Goal: Task Accomplishment & Management: Complete application form

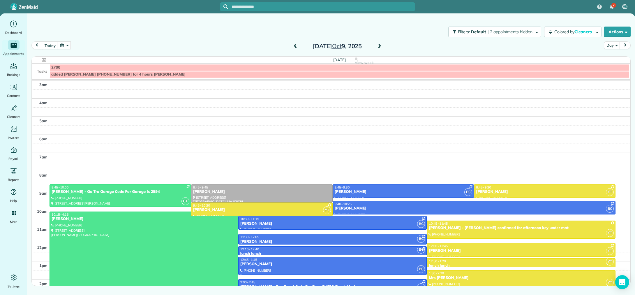
scroll to position [58, 0]
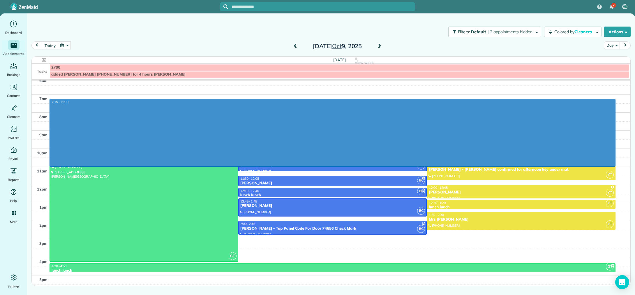
drag, startPoint x: 315, startPoint y: 99, endPoint x: 307, endPoint y: 163, distance: 64.4
click at [307, 163] on div "3am 4am 5am 6am 7am 8am 9am 10am 11am 12pm 1pm 2pm 3pm 4pm 5pm 7:15 - 11:00 GT …" at bounding box center [331, 157] width 599 height 271
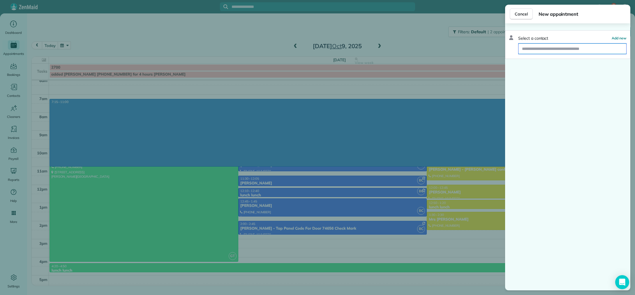
click at [604, 48] on input "text" at bounding box center [573, 48] width 108 height 10
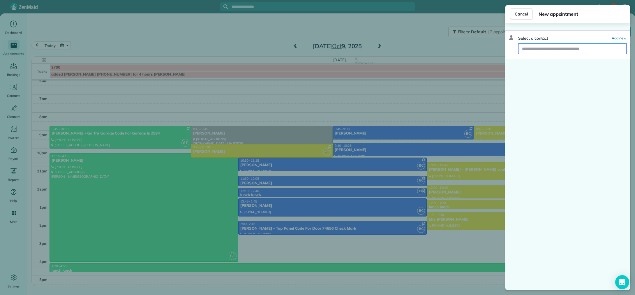
click at [607, 50] on input "text" at bounding box center [573, 48] width 108 height 10
click at [336, 200] on div "Cancel New appointment Select a contact Add new" at bounding box center [317, 147] width 635 height 295
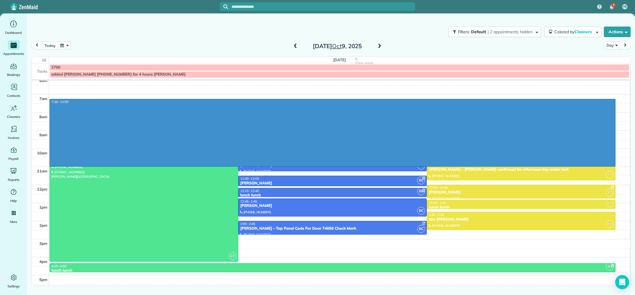
drag, startPoint x: 395, startPoint y: 99, endPoint x: 382, endPoint y: 164, distance: 65.8
click at [382, 164] on div "3am 4am 5am 6am 7am 8am 9am 10am 11am 12pm 1pm 2pm 3pm 4pm 5pm 7:15 - 11:00 GT …" at bounding box center [331, 157] width 599 height 271
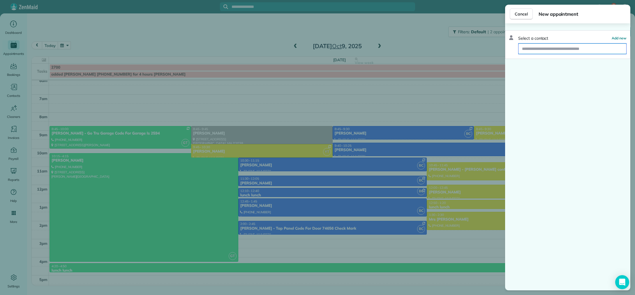
drag, startPoint x: 608, startPoint y: 49, endPoint x: 609, endPoint y: 52, distance: 3.5
click at [608, 49] on input "text" at bounding box center [573, 48] width 108 height 10
click at [610, 51] on input "text" at bounding box center [573, 48] width 108 height 10
click at [613, 51] on input "text" at bounding box center [573, 48] width 108 height 10
drag, startPoint x: 614, startPoint y: 50, endPoint x: 612, endPoint y: 53, distance: 3.9
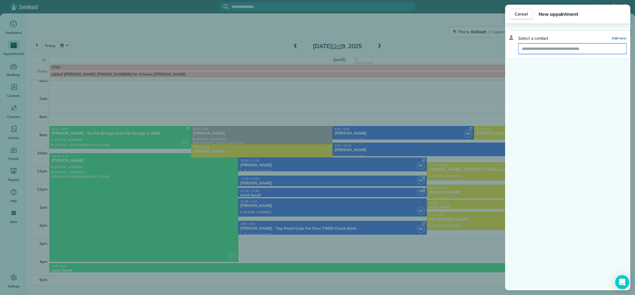
click at [614, 50] on input "text" at bounding box center [573, 48] width 108 height 10
type input "**********"
click at [521, 15] on span "Cancel" at bounding box center [521, 14] width 13 height 6
